Goal: Check status: Check status

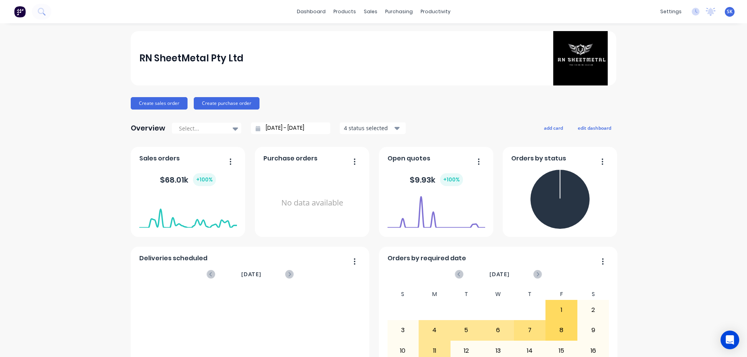
click at [308, 128] on input "[DATE] - [DATE]" at bounding box center [293, 129] width 67 height 12
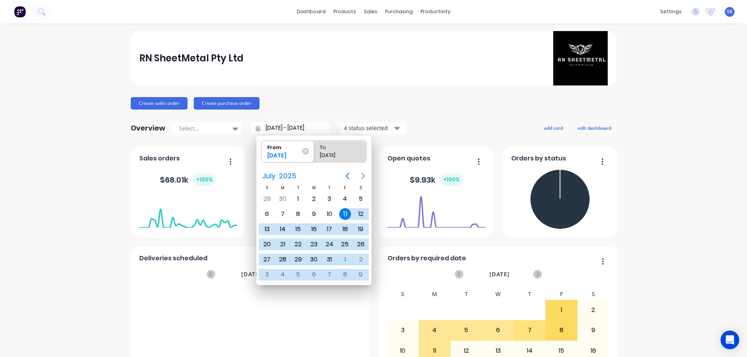
click at [362, 170] on button "Next page" at bounding box center [363, 176] width 16 height 16
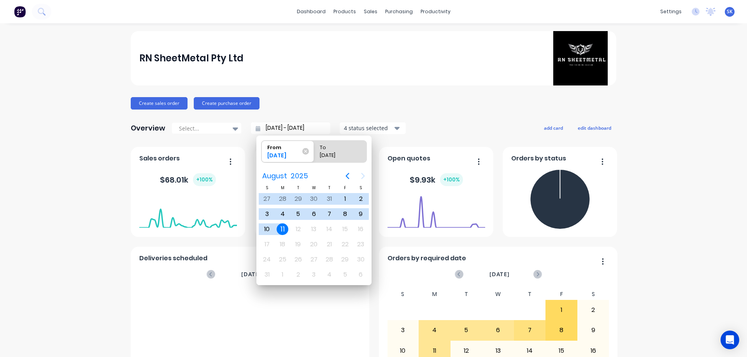
click at [285, 230] on div "11" at bounding box center [283, 230] width 12 height 12
type input "11/08/25 - 11/08/25"
radio input "false"
radio input "true"
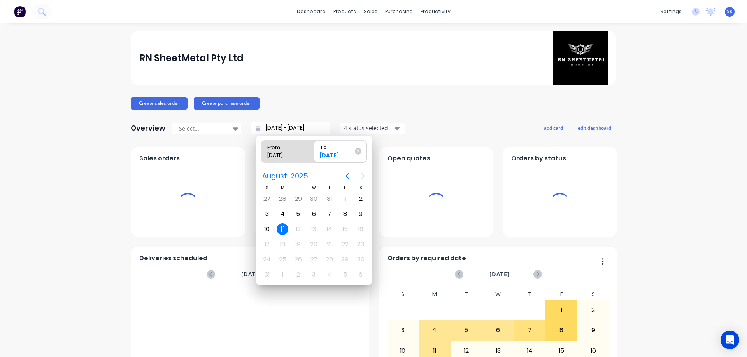
click at [352, 128] on div "4 status selected" at bounding box center [368, 128] width 49 height 8
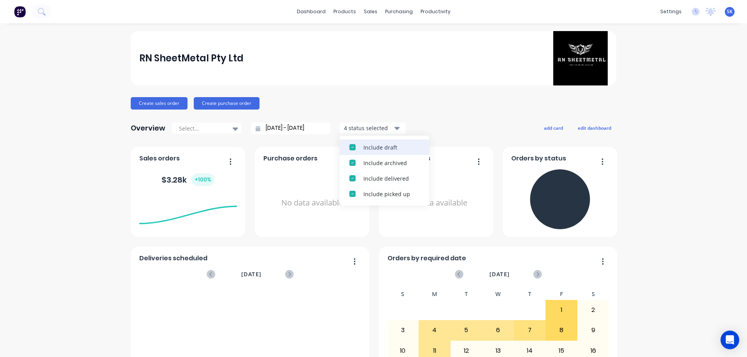
click at [363, 148] on div "Include draft" at bounding box center [391, 148] width 56 height 8
click at [363, 148] on div "Include archived" at bounding box center [391, 148] width 56 height 8
click at [445, 117] on div "RN SheetMetal Pty Ltd Create sales order Create purchase order Overview Select.…" at bounding box center [373, 334] width 485 height 606
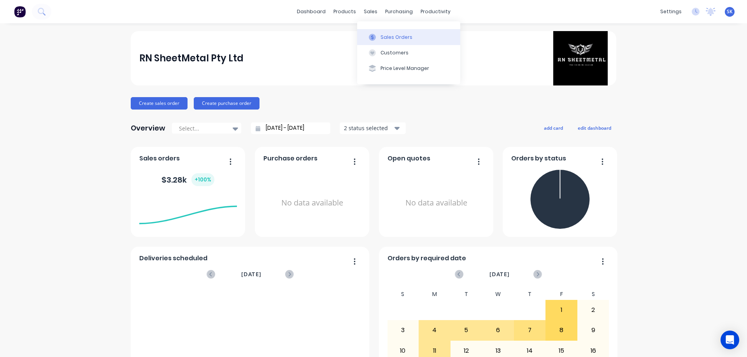
click at [385, 35] on div "Sales Orders" at bounding box center [396, 37] width 32 height 7
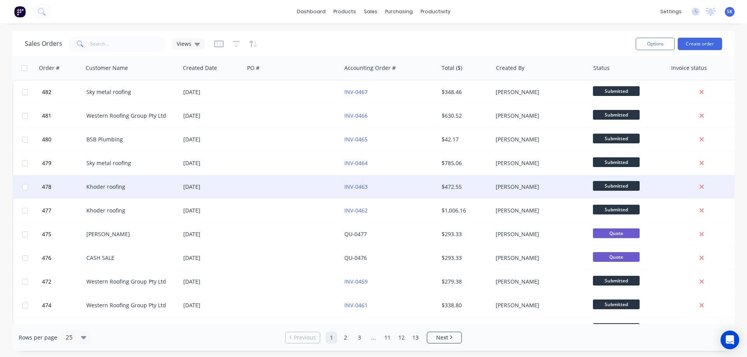
click at [171, 193] on div "Khoder roofing" at bounding box center [131, 186] width 97 height 23
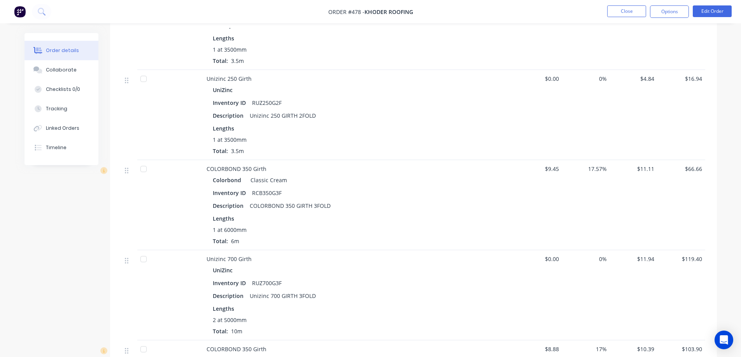
scroll to position [358, 0]
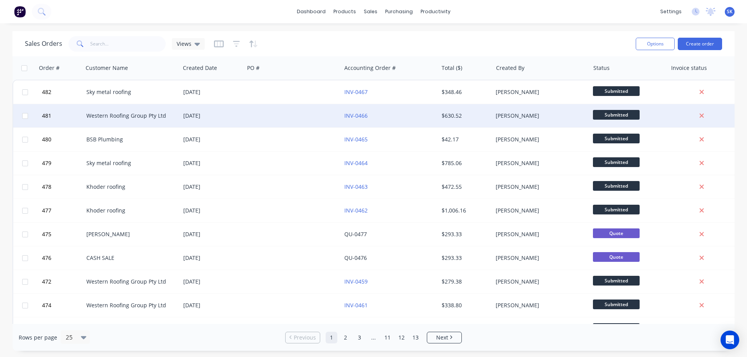
click at [146, 118] on div "Western Roofing Group Pty Ltd" at bounding box center [129, 116] width 86 height 8
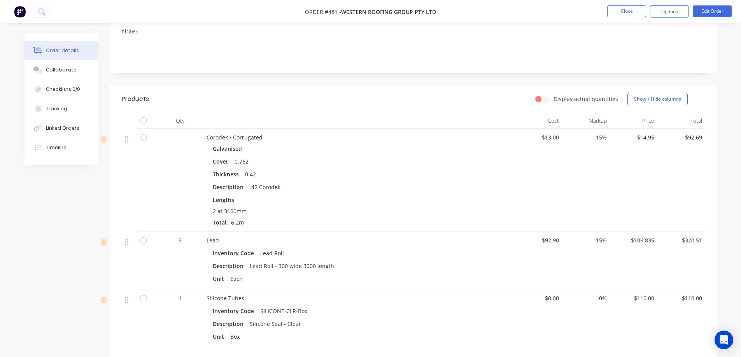
scroll to position [156, 0]
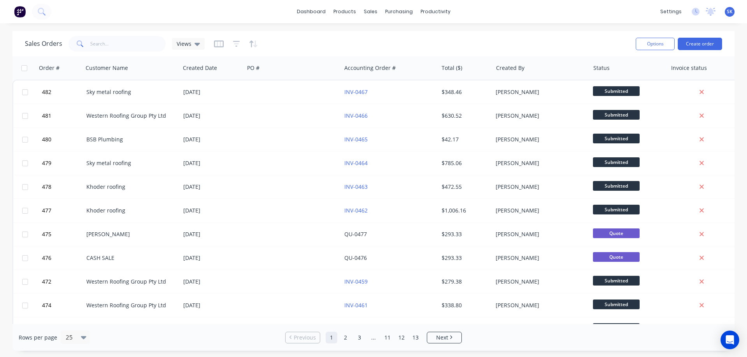
click at [20, 10] on img at bounding box center [20, 12] width 12 height 12
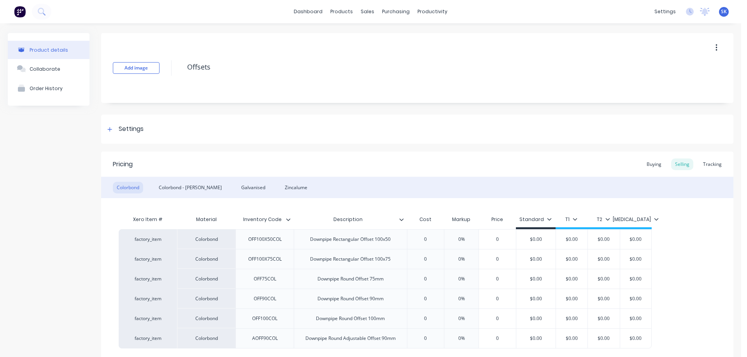
click at [22, 15] on img at bounding box center [20, 12] width 12 height 12
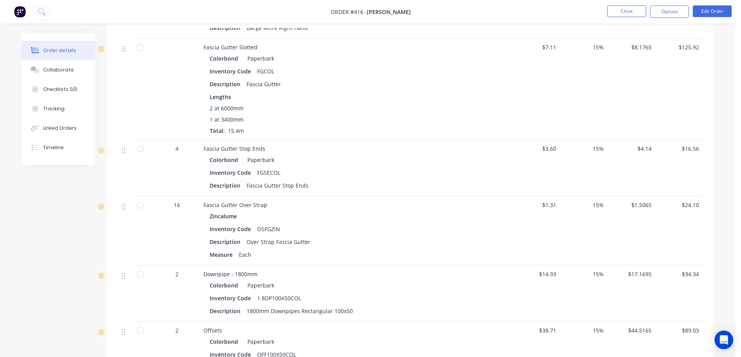
scroll to position [428, 0]
click at [21, 11] on img at bounding box center [20, 12] width 12 height 12
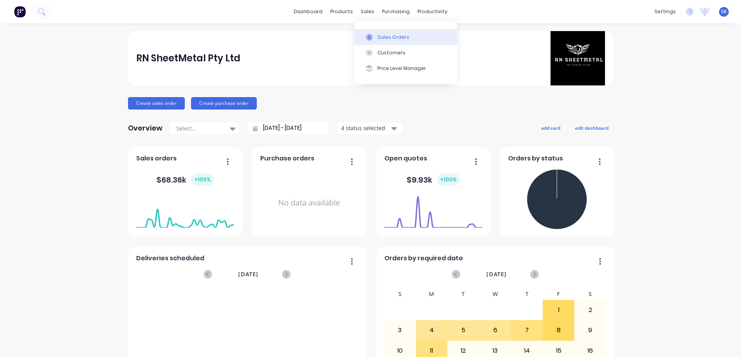
click at [382, 35] on div "Sales Orders" at bounding box center [393, 37] width 32 height 7
